Goal: Information Seeking & Learning: Learn about a topic

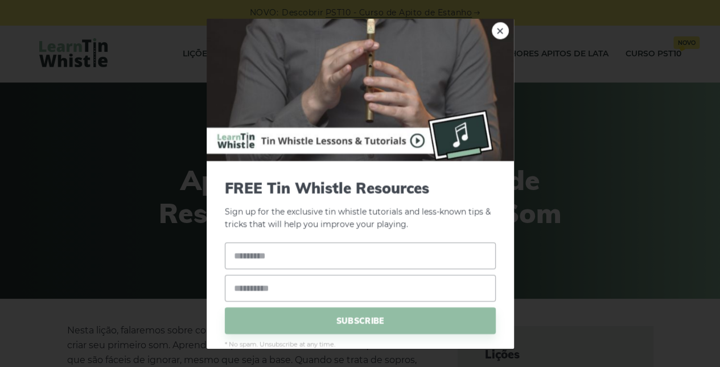
click at [494, 30] on link "×" at bounding box center [500, 30] width 17 height 17
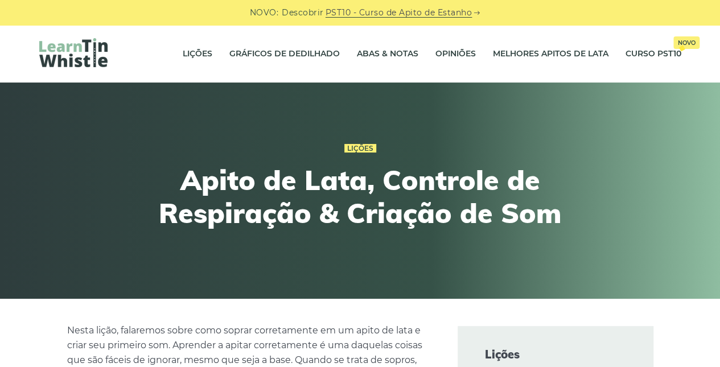
click at [192, 56] on link "Lições" at bounding box center [198, 54] width 30 height 28
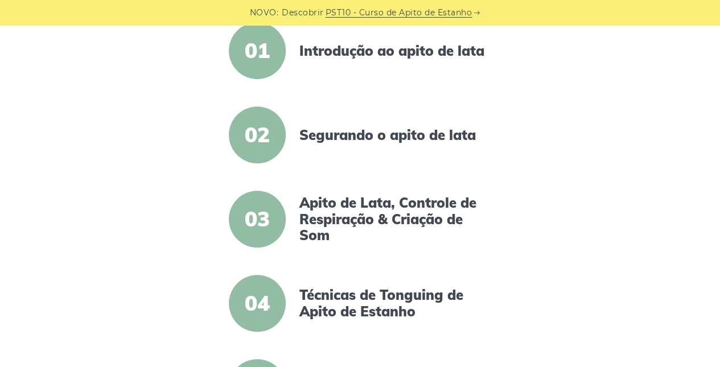
scroll to position [191, 0]
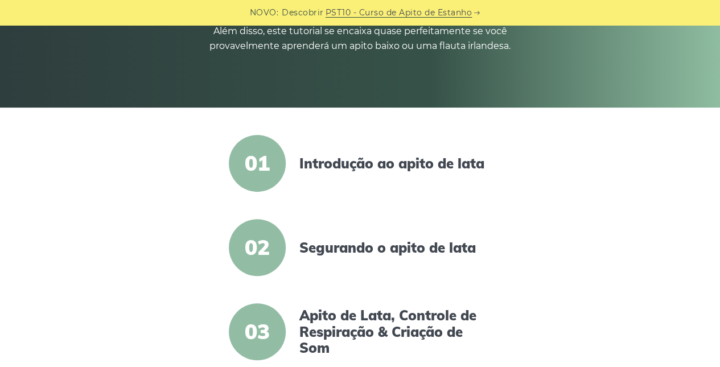
click at [340, 163] on link "Introdução ao apito de lata" at bounding box center [398, 163] width 196 height 17
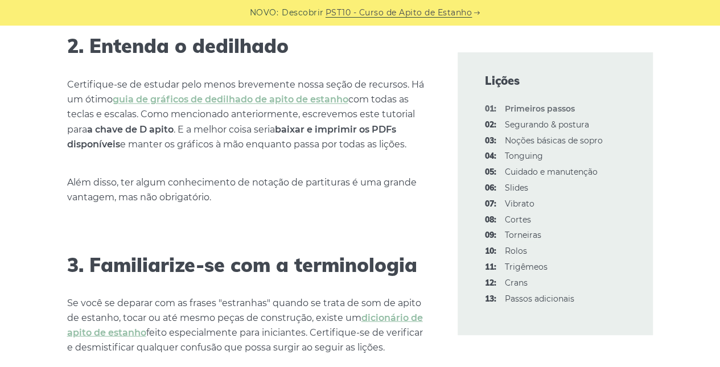
scroll to position [1025, 0]
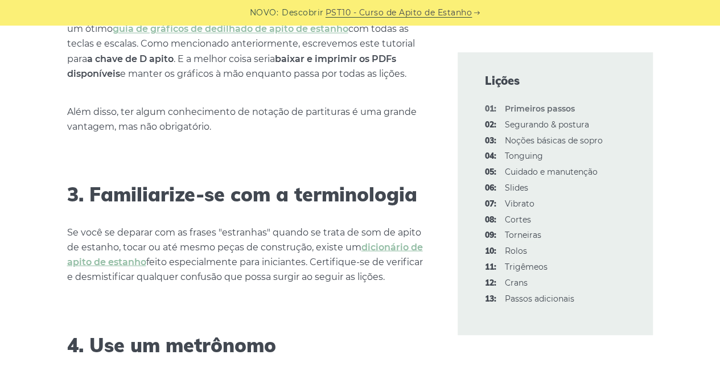
click at [404, 251] on link "dicionário de apito de estanho" at bounding box center [245, 254] width 356 height 26
click at [540, 142] on font "Noções básicas de sopro" at bounding box center [554, 141] width 98 height 10
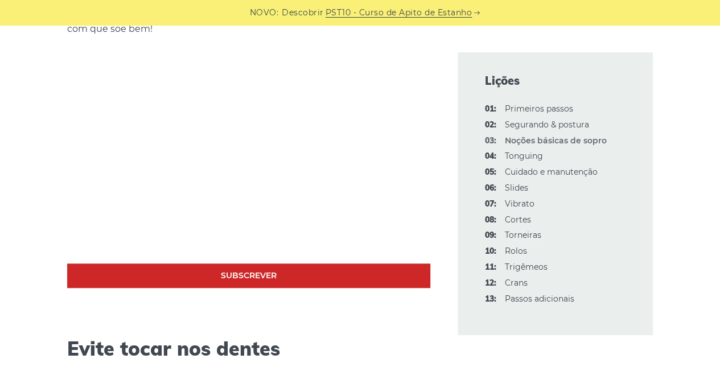
scroll to position [409, 0]
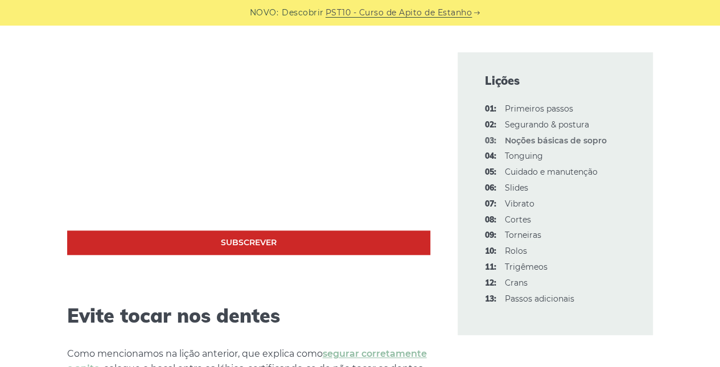
click at [529, 122] on font "Segurando & postura" at bounding box center [547, 125] width 84 height 10
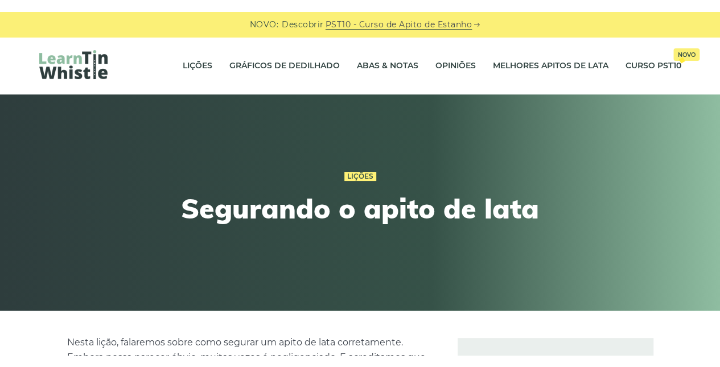
scroll to position [1233, 0]
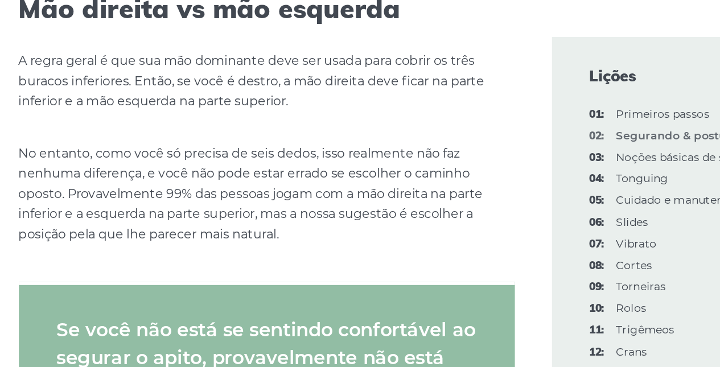
scroll to position [1165, 0]
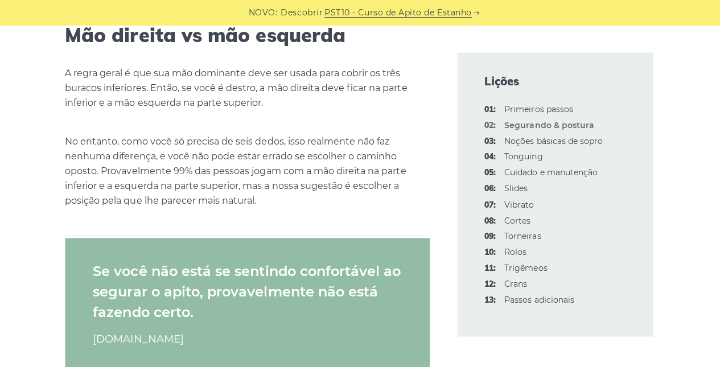
scroll to position [1142, 0]
